Goal: Task Accomplishment & Management: Manage account settings

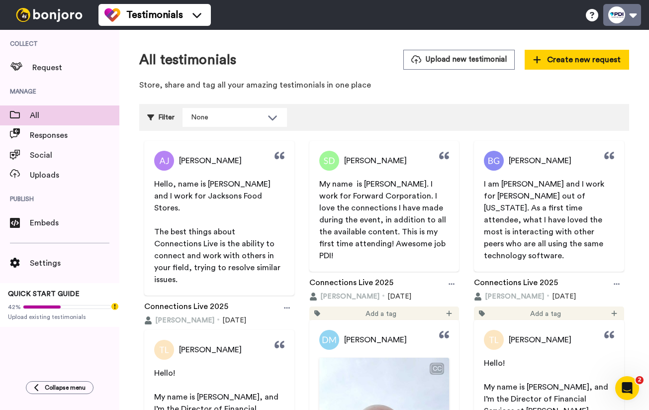
click at [611, 11] on button at bounding box center [622, 15] width 38 height 22
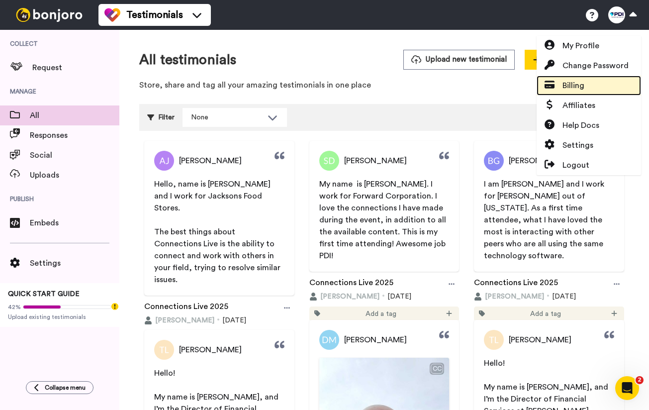
click at [570, 87] on span "Billing" at bounding box center [573, 86] width 22 height 12
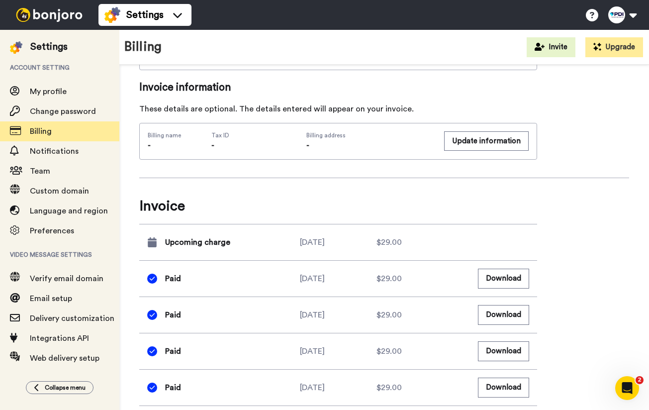
scroll to position [517, 0]
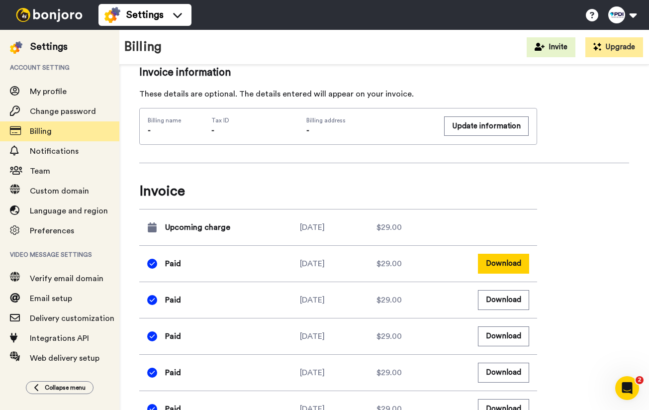
click at [498, 264] on button "Download" at bounding box center [503, 263] width 51 height 19
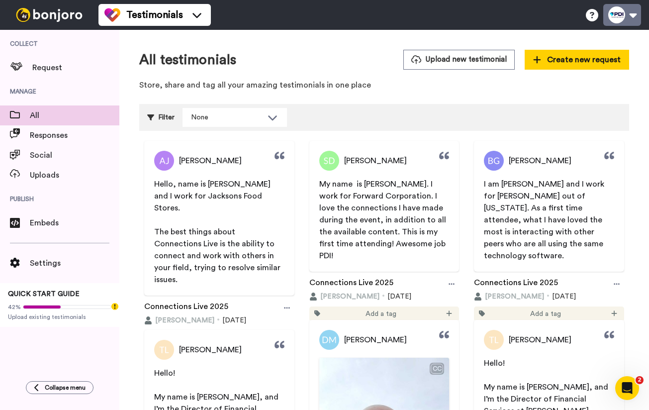
click at [629, 8] on button at bounding box center [622, 15] width 38 height 22
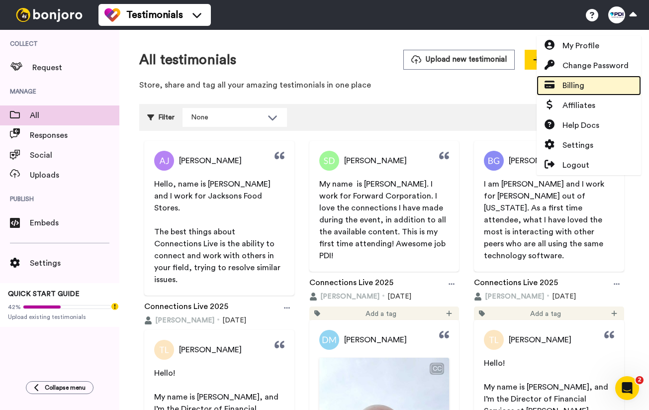
click at [571, 80] on span "Billing" at bounding box center [573, 86] width 22 height 12
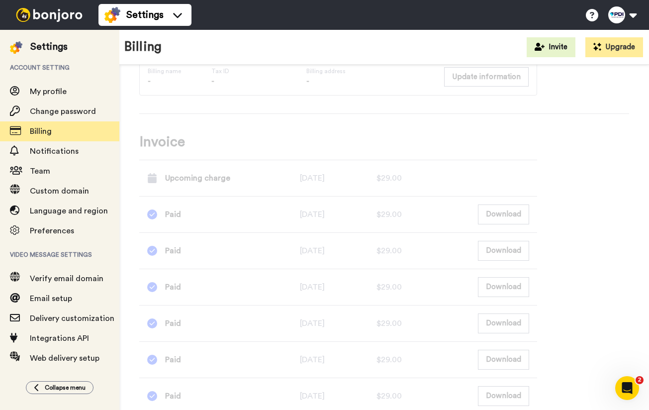
scroll to position [552, 0]
